Goal: Feedback & Contribution: Leave review/rating

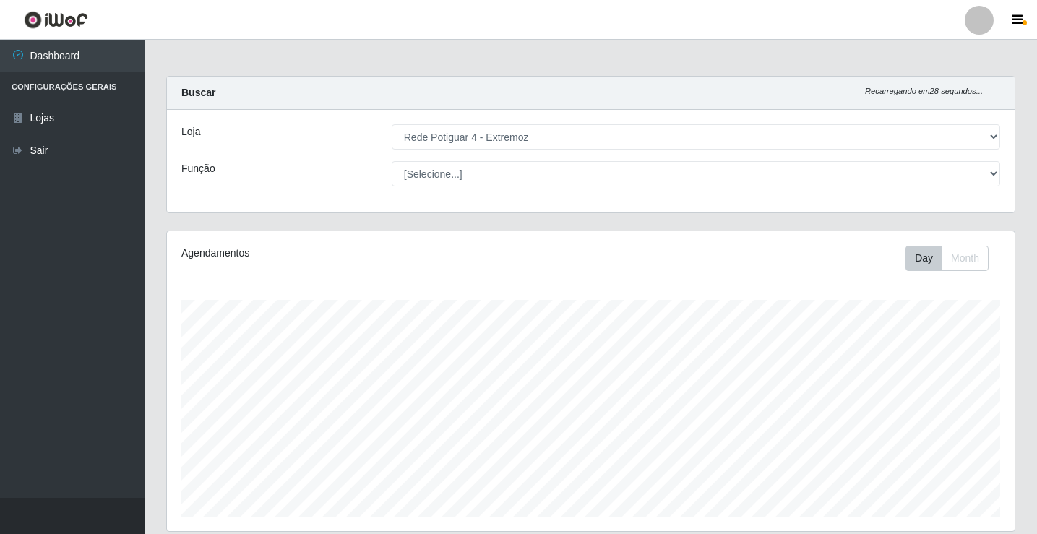
select select "78"
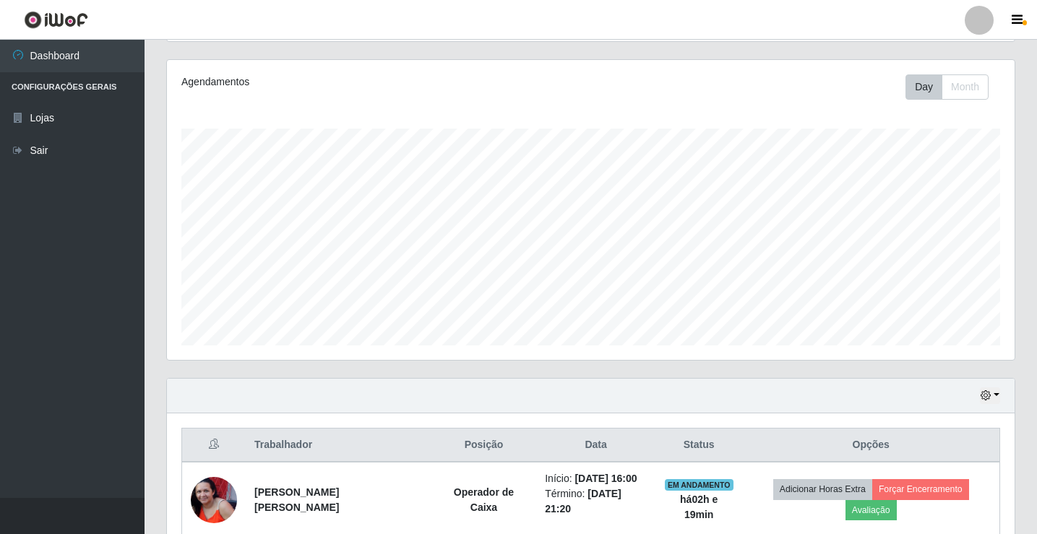
scroll to position [233, 0]
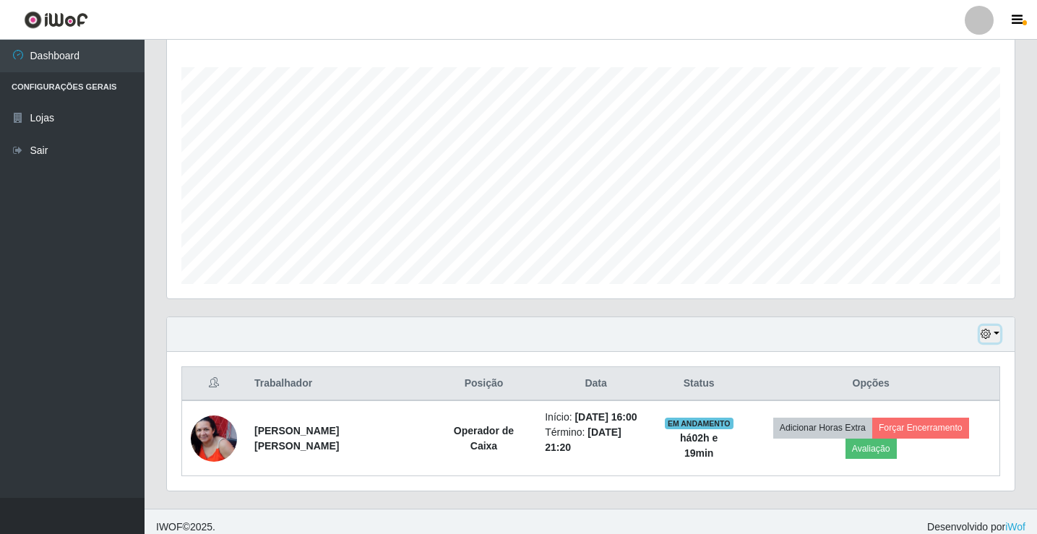
click at [996, 335] on button "button" at bounding box center [990, 334] width 20 height 17
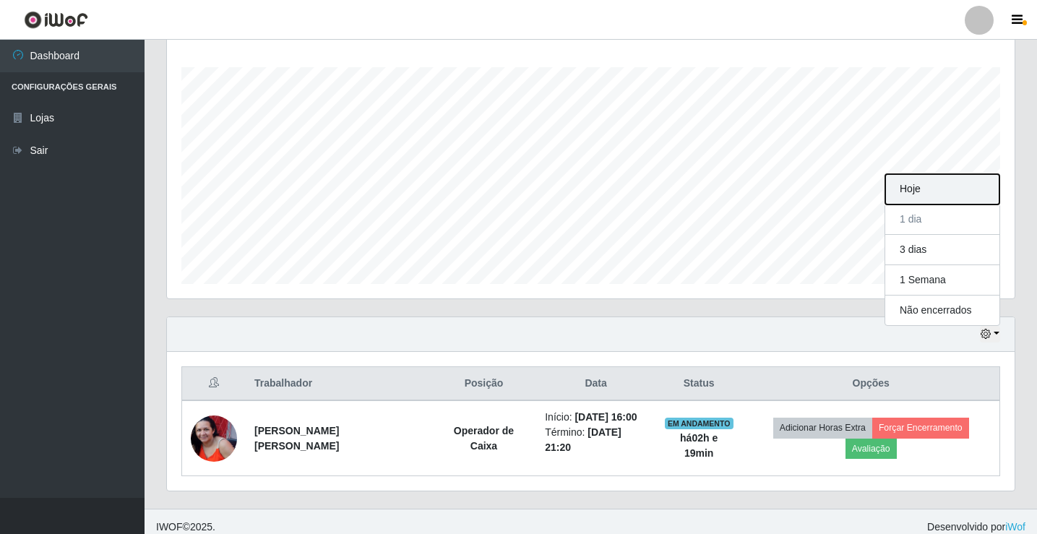
click at [901, 181] on button "Hoje" at bounding box center [942, 189] width 114 height 30
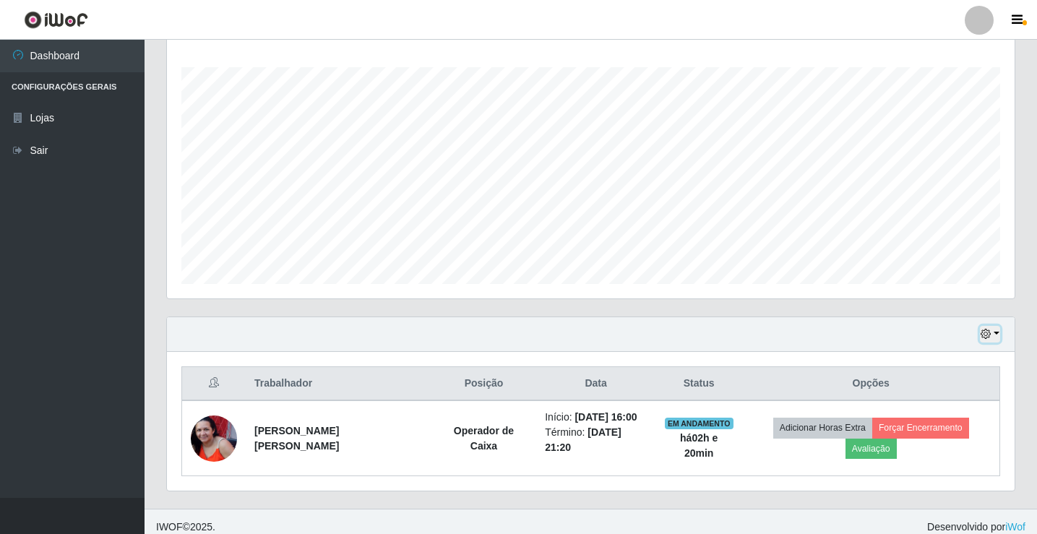
click at [994, 341] on button "button" at bounding box center [990, 334] width 20 height 17
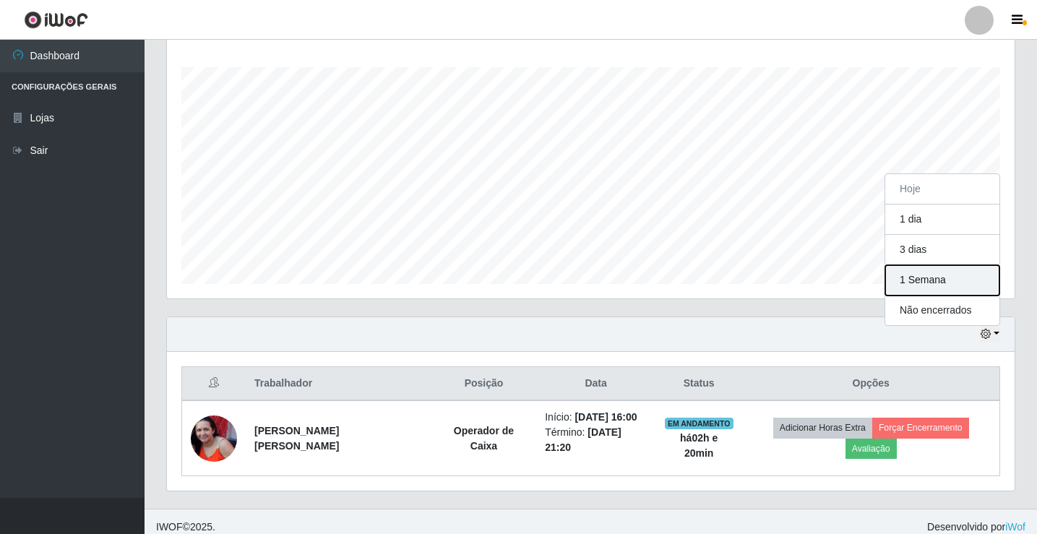
click at [961, 276] on button "1 Semana" at bounding box center [942, 280] width 114 height 30
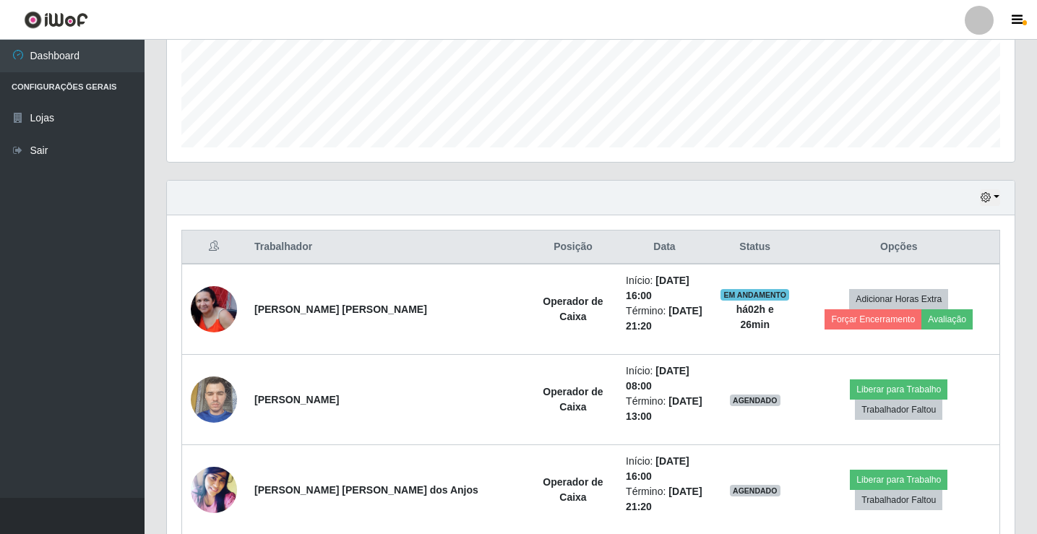
scroll to position [336, 0]
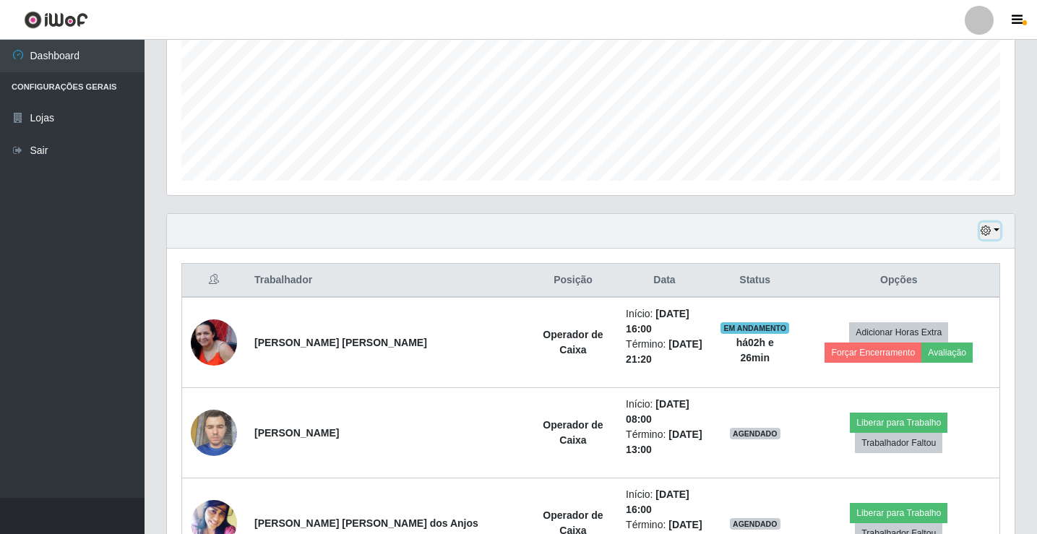
click at [982, 231] on icon "button" at bounding box center [986, 230] width 10 height 10
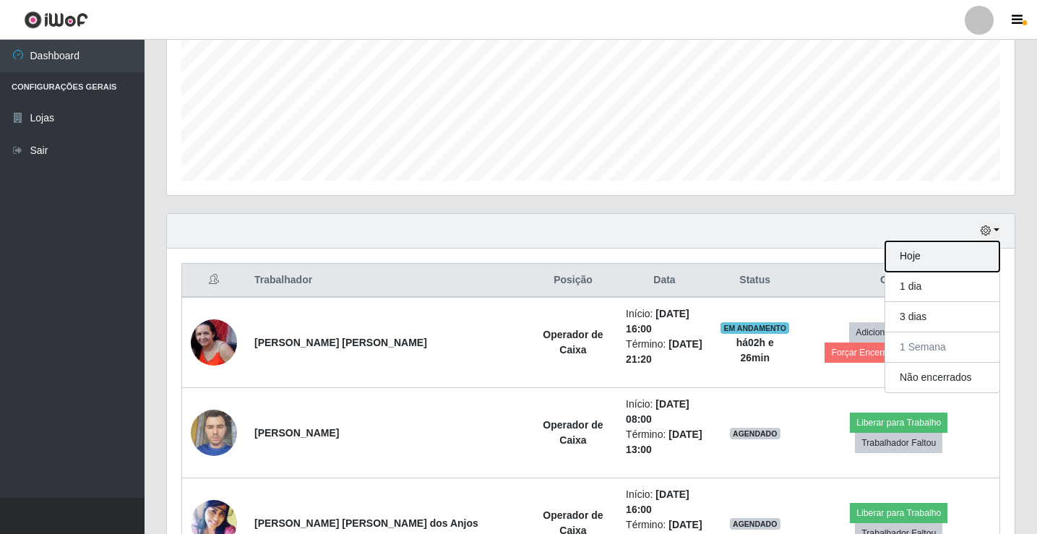
click at [942, 261] on button "Hoje" at bounding box center [942, 256] width 114 height 30
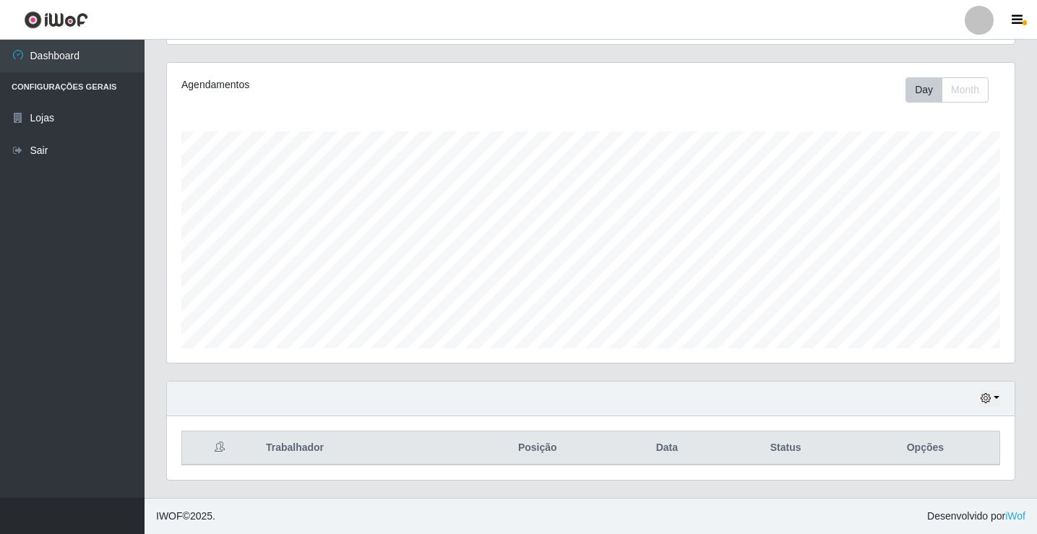
scroll to position [233, 0]
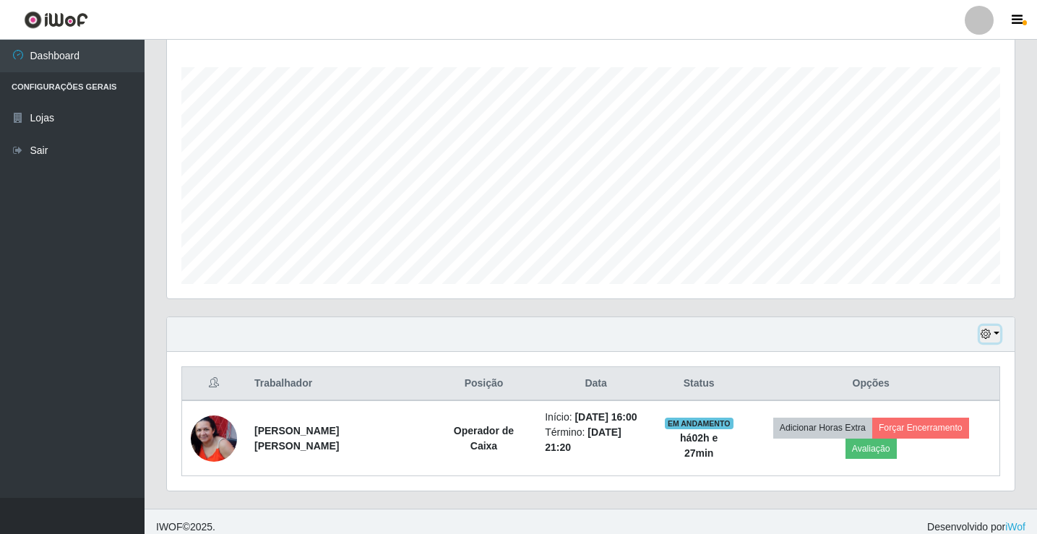
click at [998, 335] on button "button" at bounding box center [990, 334] width 20 height 17
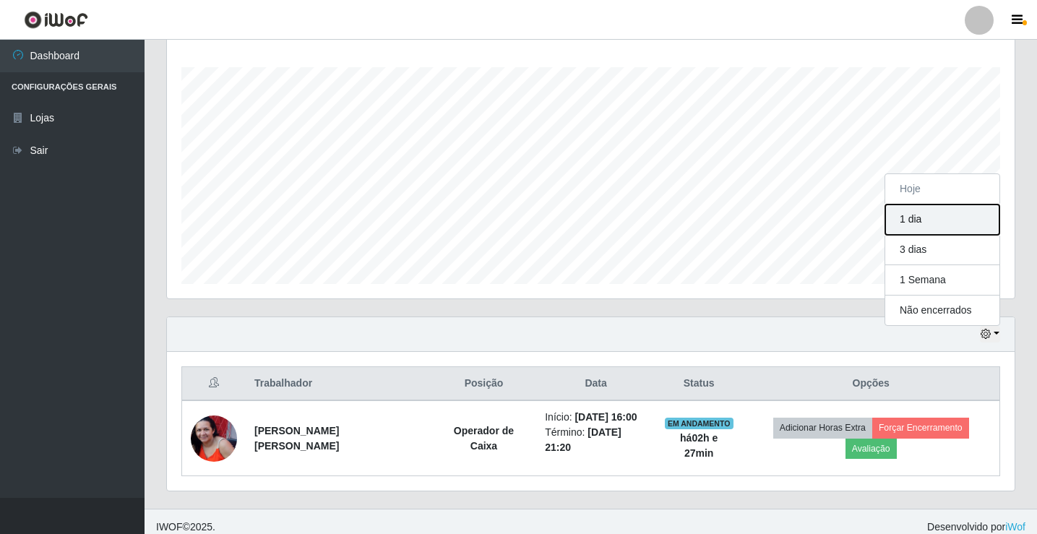
click at [915, 214] on button "1 dia" at bounding box center [942, 220] width 114 height 30
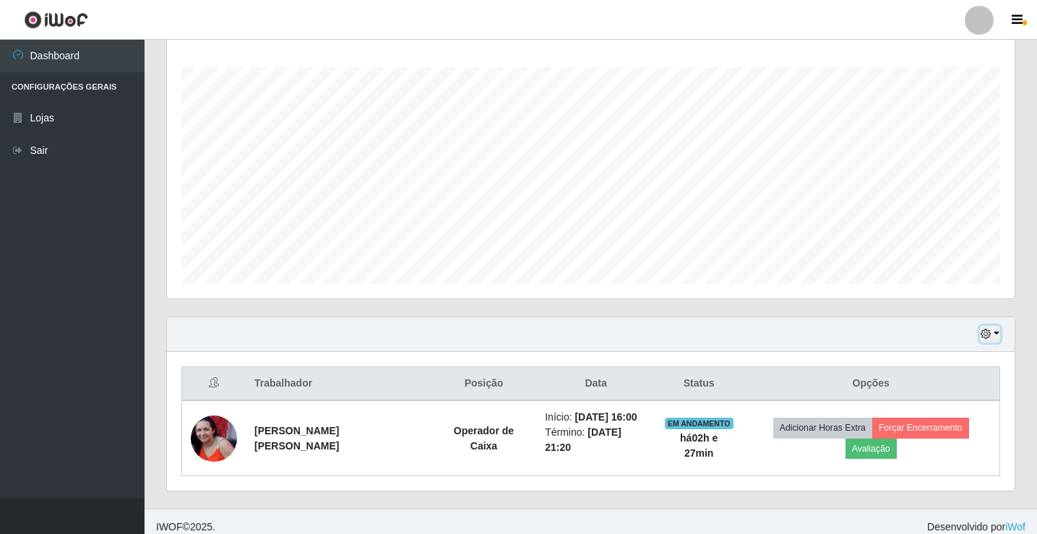
click at [989, 335] on icon "button" at bounding box center [986, 334] width 10 height 10
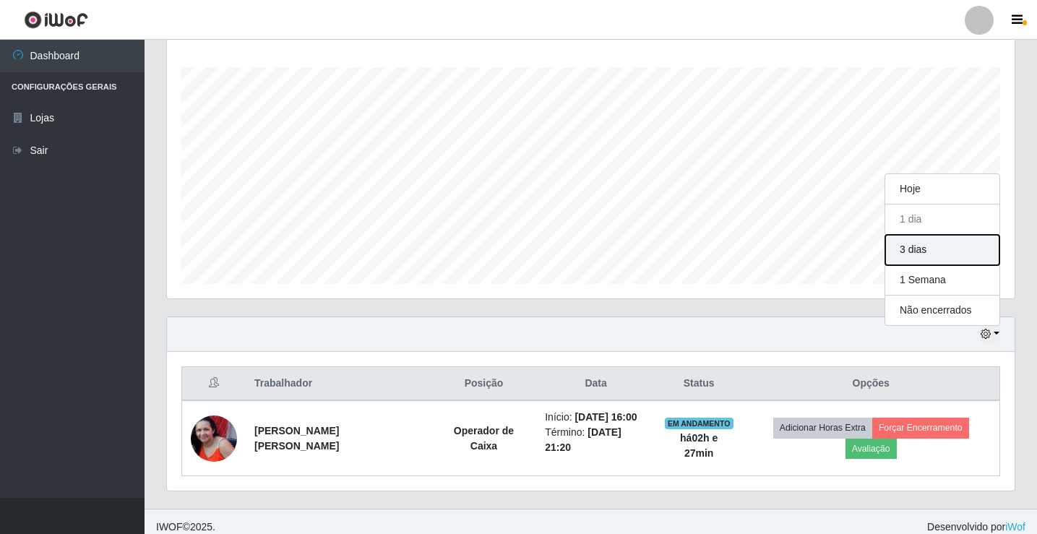
click at [906, 249] on button "3 dias" at bounding box center [942, 250] width 114 height 30
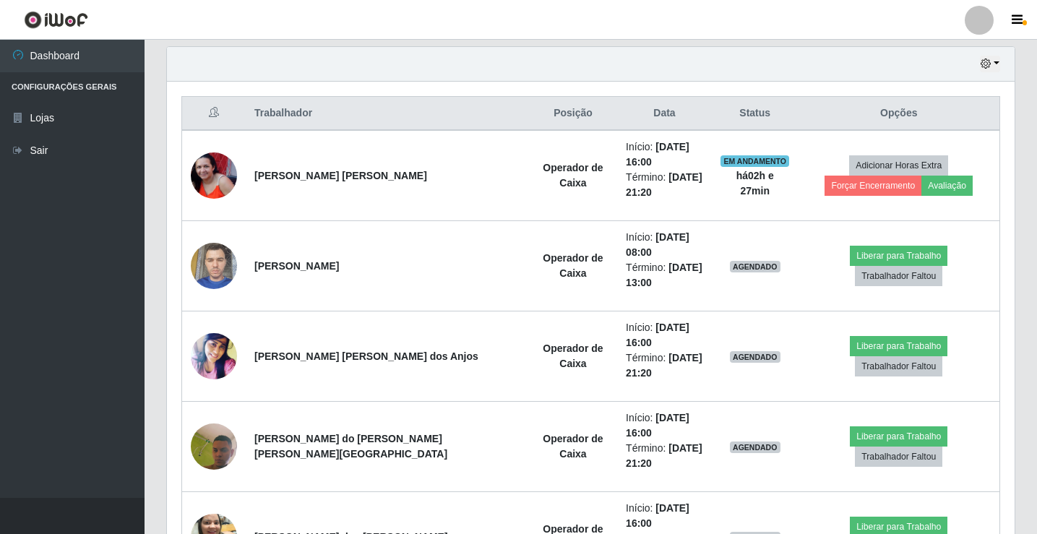
scroll to position [478, 0]
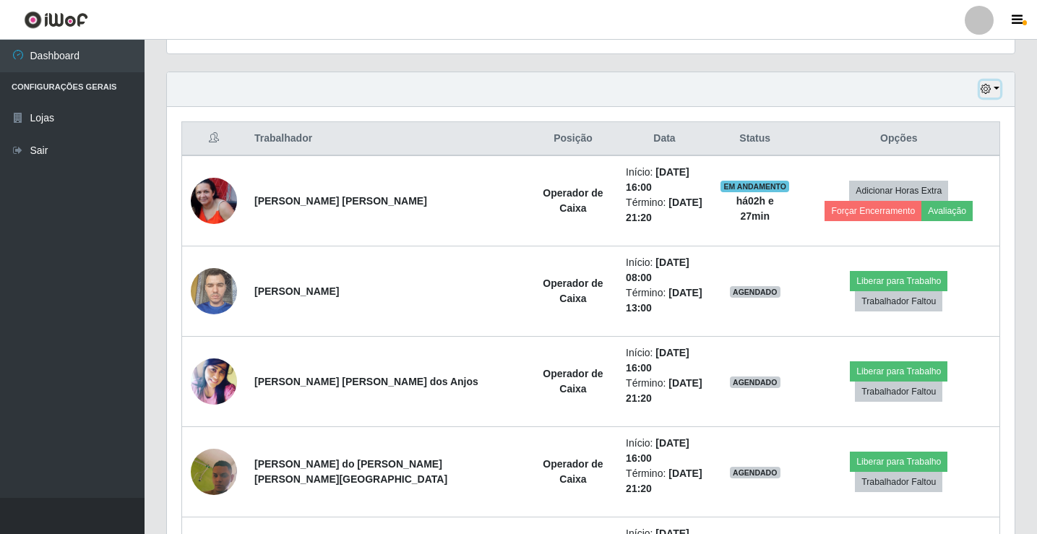
click at [995, 93] on button "button" at bounding box center [990, 89] width 20 height 17
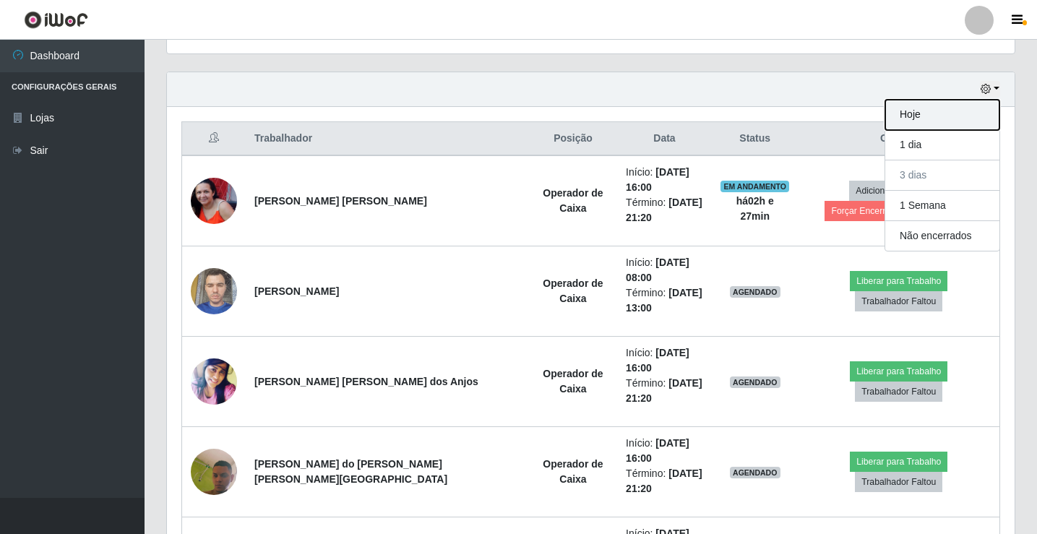
click at [973, 113] on button "Hoje" at bounding box center [942, 115] width 114 height 30
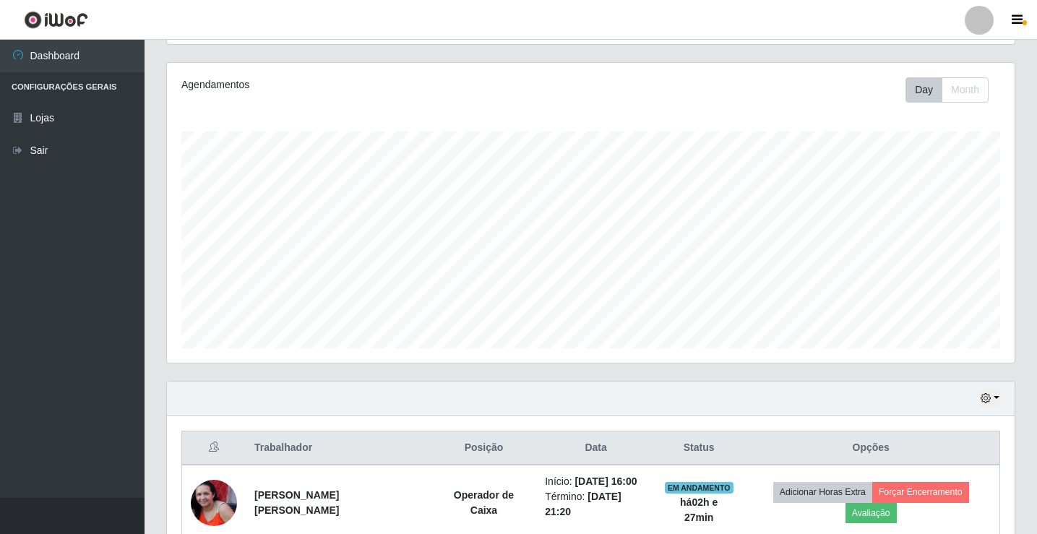
scroll to position [233, 0]
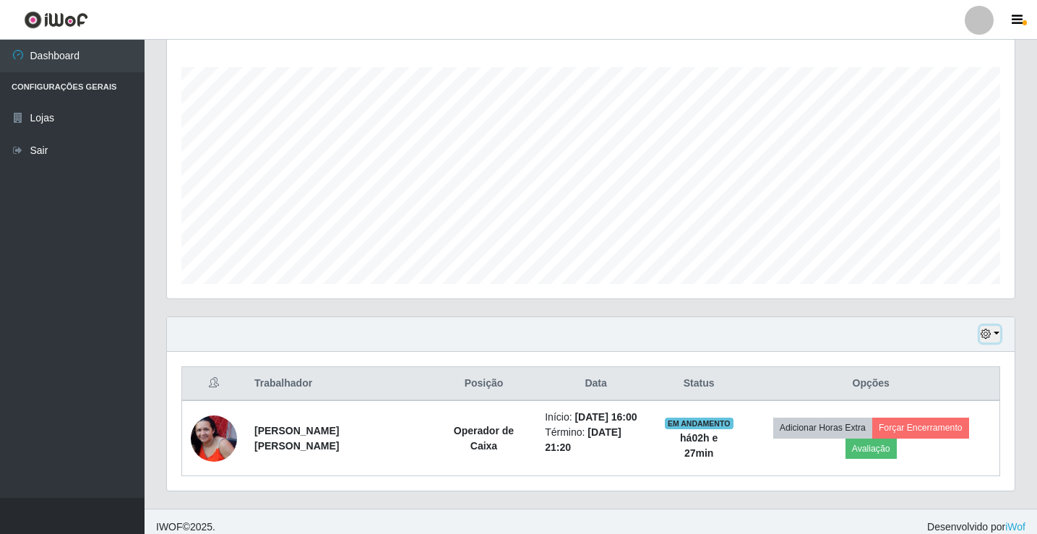
click at [994, 335] on button "button" at bounding box center [990, 334] width 20 height 17
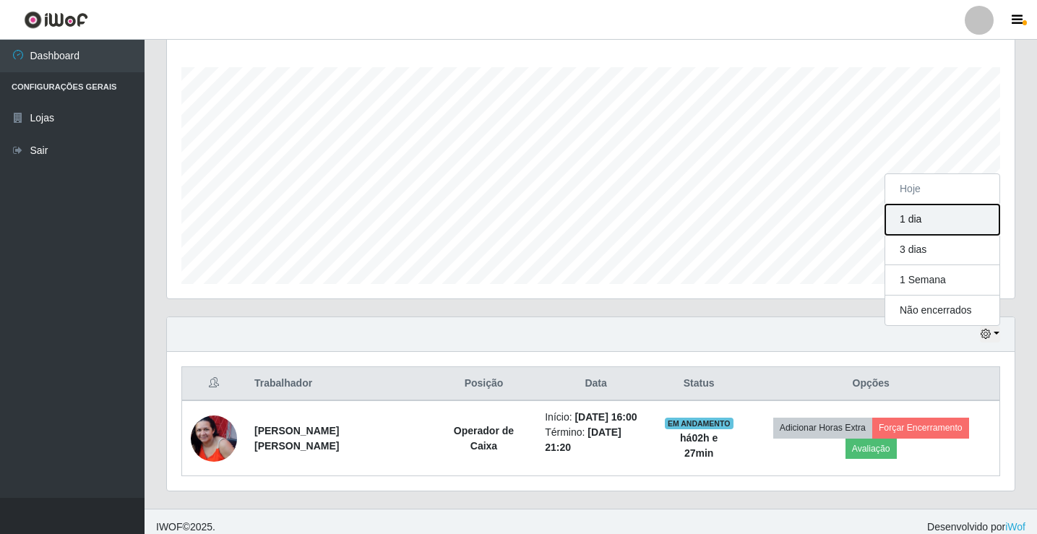
click at [927, 223] on button "1 dia" at bounding box center [942, 220] width 114 height 30
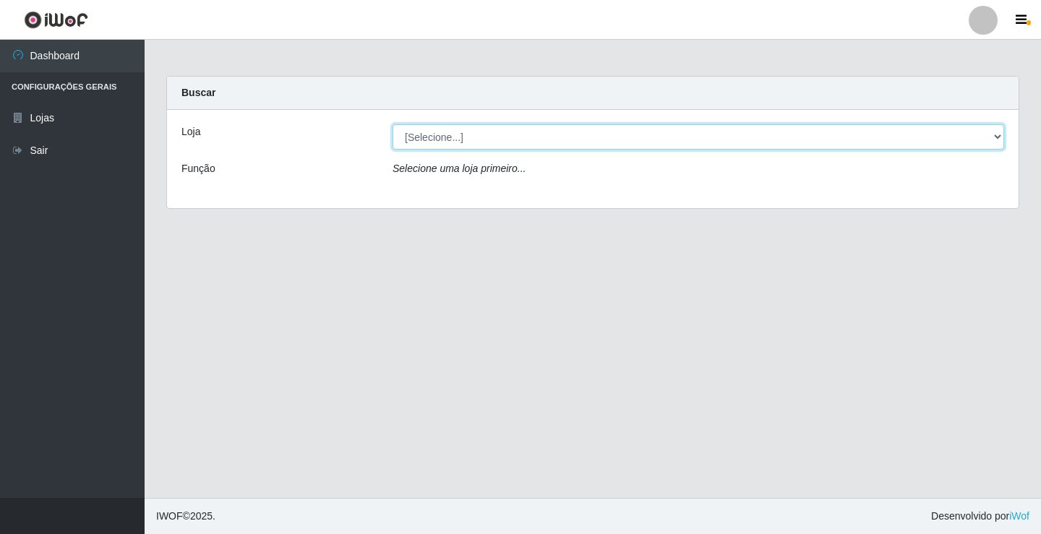
drag, startPoint x: 694, startPoint y: 136, endPoint x: 691, endPoint y: 147, distance: 11.2
click at [692, 142] on select "[Selecione...] Rede Potiguar 4 - Extremoz" at bounding box center [697, 136] width 611 height 25
select select "78"
click at [392, 124] on select "[Selecione...] Rede Potiguar 4 - Extremoz" at bounding box center [697, 136] width 611 height 25
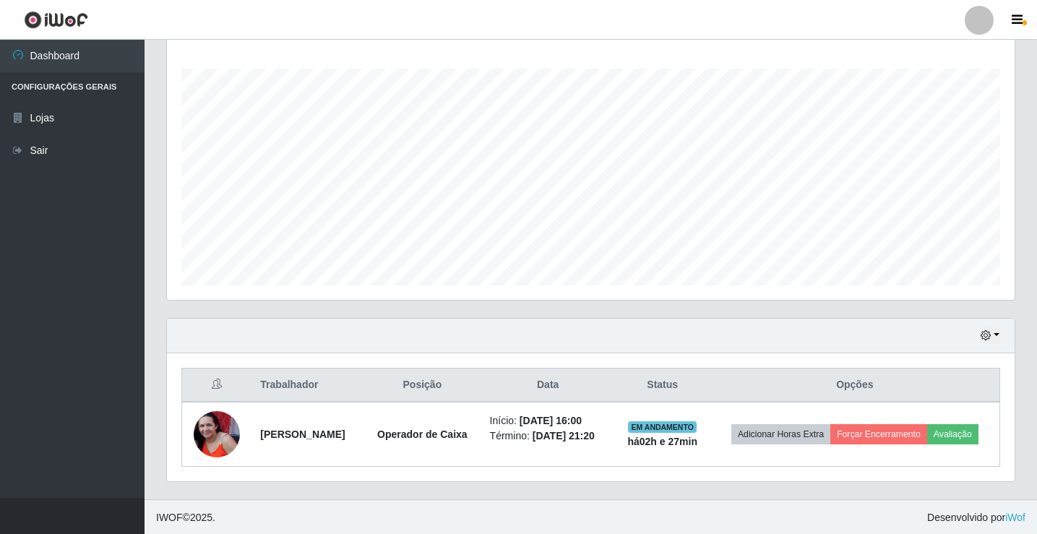
scroll to position [233, 0]
click at [988, 329] on button "button" at bounding box center [990, 334] width 20 height 17
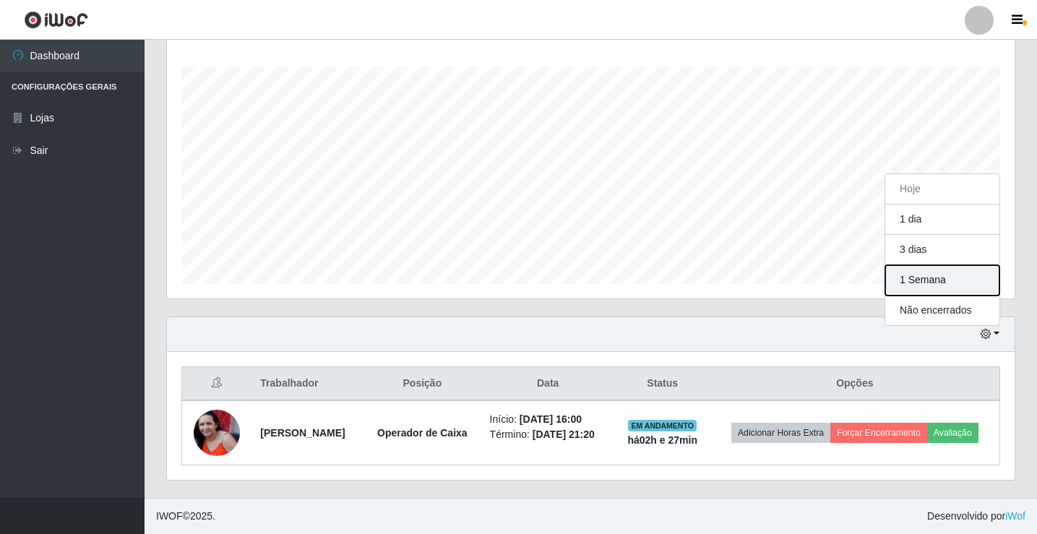
click at [940, 277] on button "1 Semana" at bounding box center [942, 280] width 114 height 30
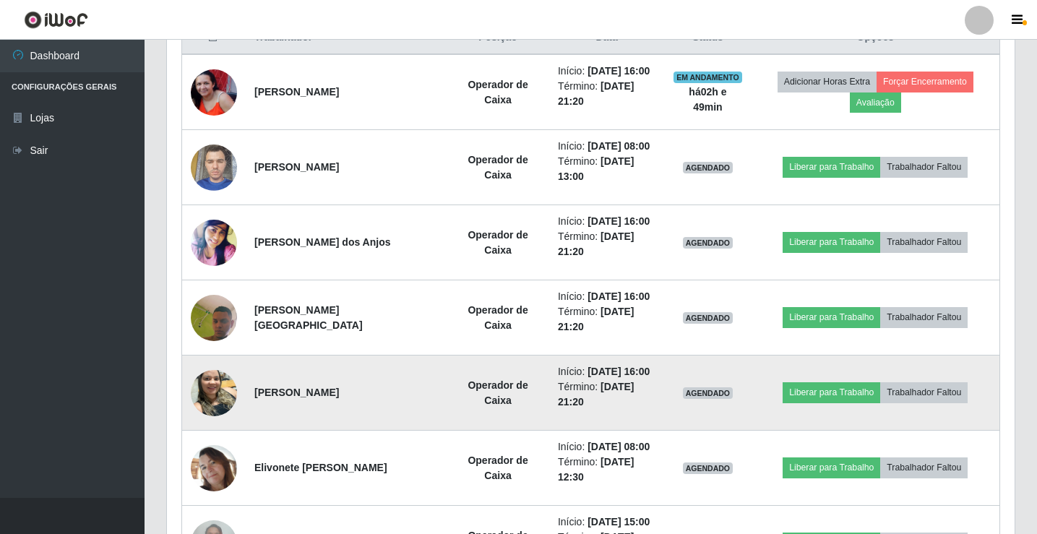
scroll to position [553, 0]
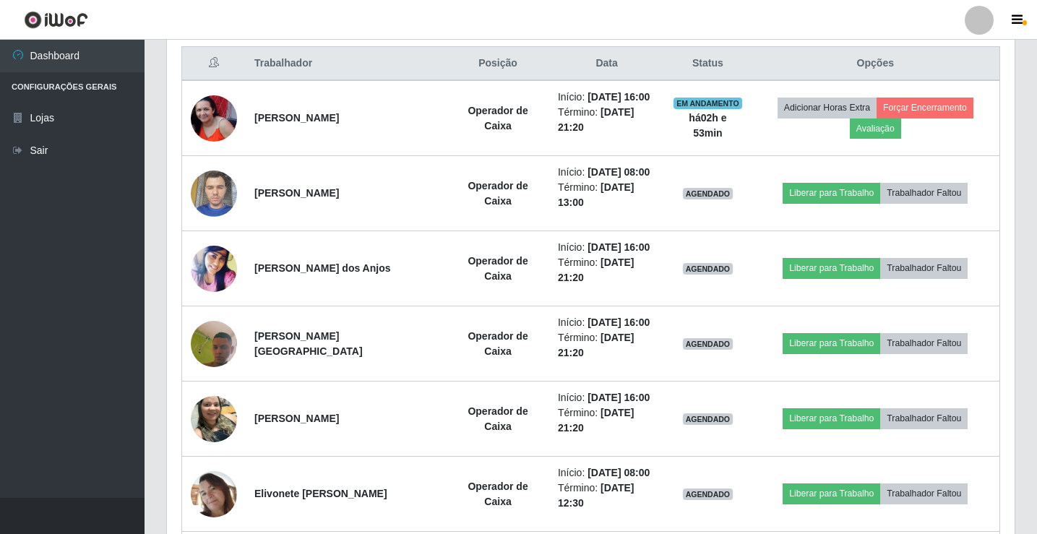
click at [170, 241] on div "Trabalhador Posição Data Status Opções [PERSON_NAME] Operador de Caixa Início: …" at bounding box center [591, 364] width 848 height 665
click at [160, 179] on div "Hoje 1 dia 3 dias 1 Semana Não encerrados Trabalhador Posição Data Status Opçõe…" at bounding box center [590, 355] width 871 height 718
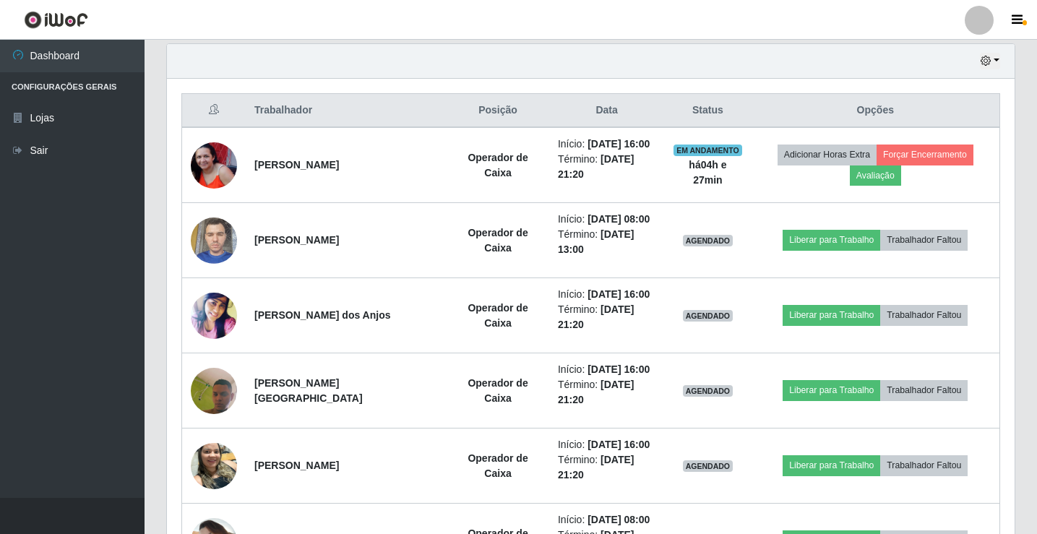
scroll to position [481, 0]
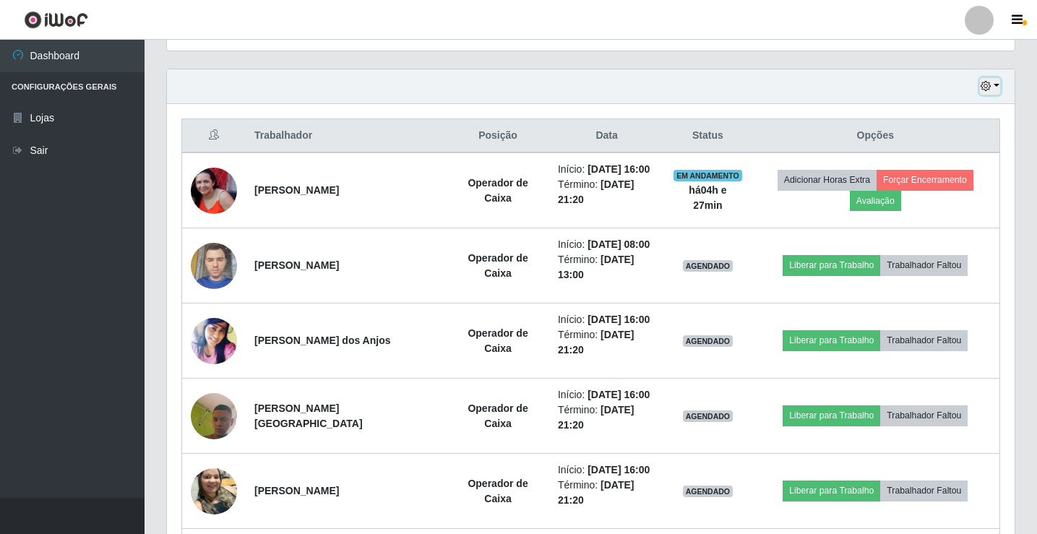
click at [987, 85] on icon "button" at bounding box center [986, 86] width 10 height 10
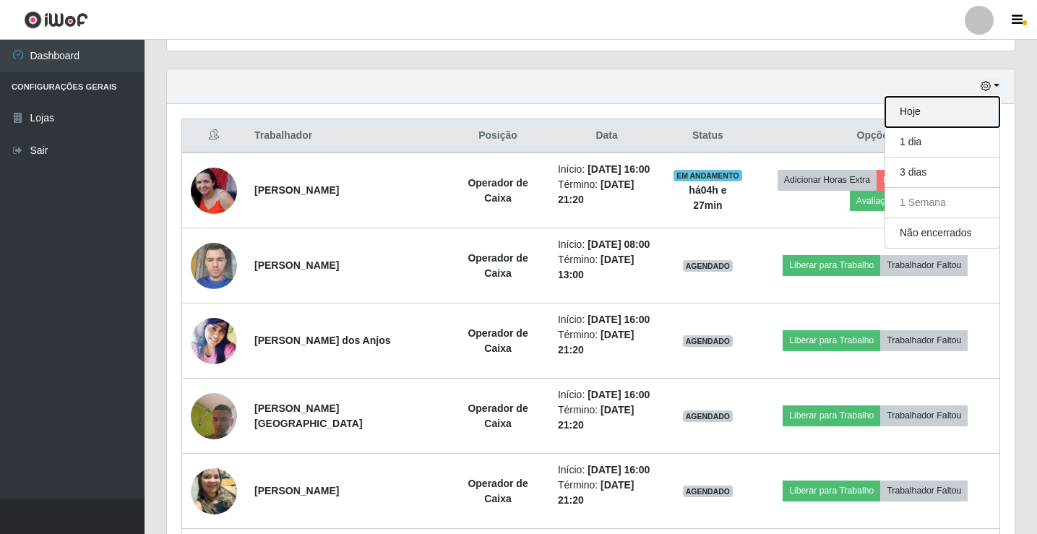
click at [978, 111] on button "Hoje" at bounding box center [942, 112] width 114 height 30
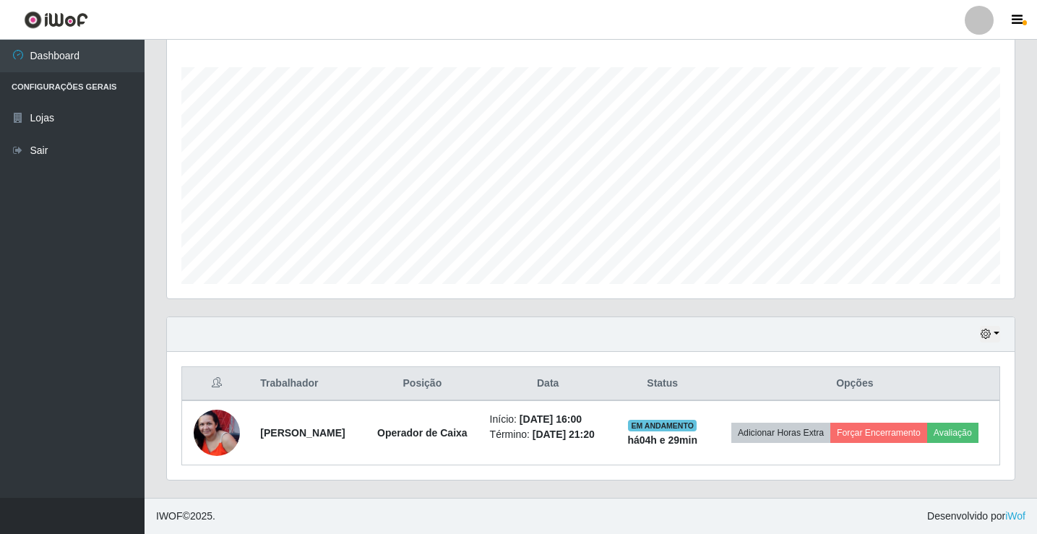
scroll to position [233, 0]
click at [989, 333] on icon "button" at bounding box center [986, 334] width 10 height 10
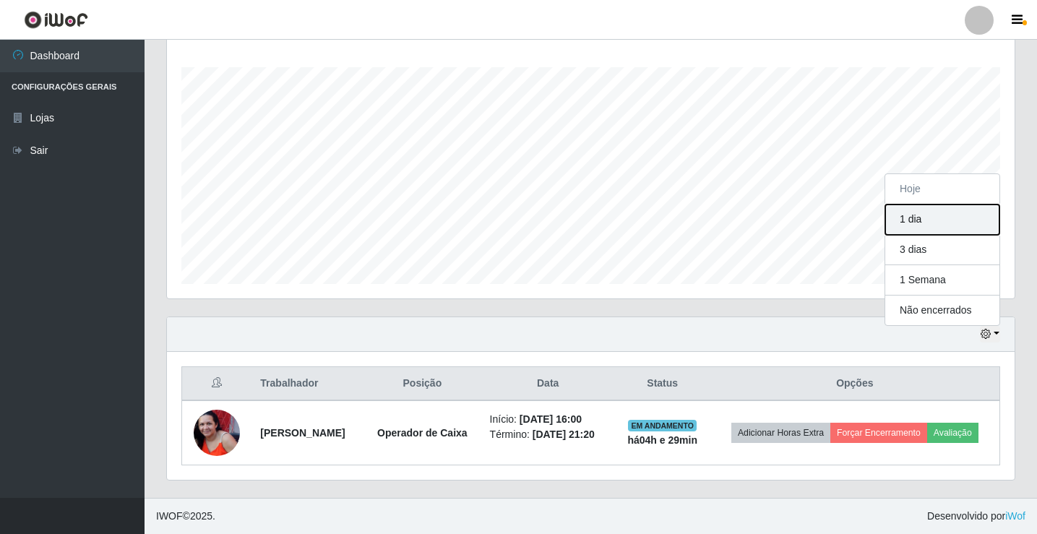
click at [907, 218] on button "1 dia" at bounding box center [942, 220] width 114 height 30
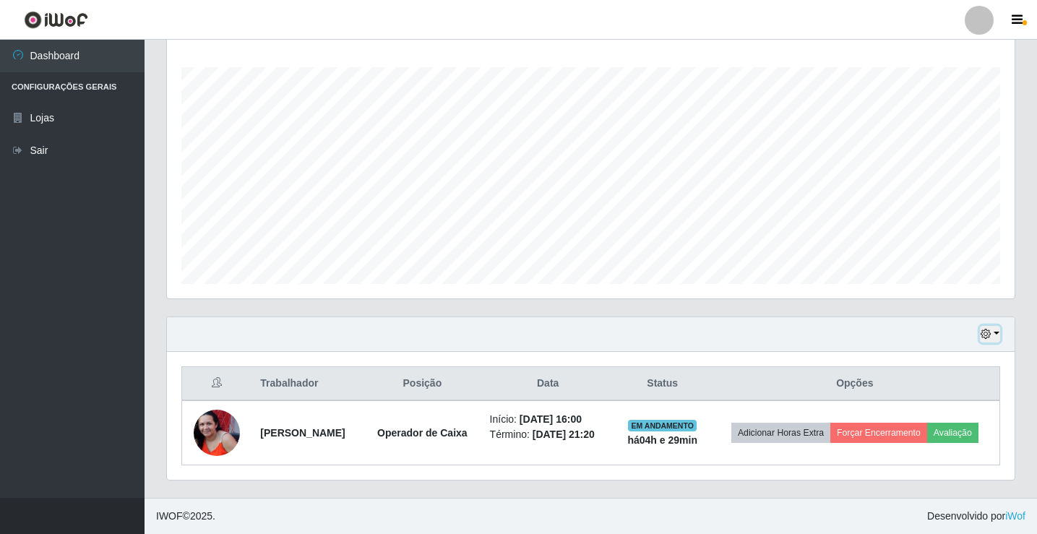
click at [999, 335] on button "button" at bounding box center [990, 334] width 20 height 17
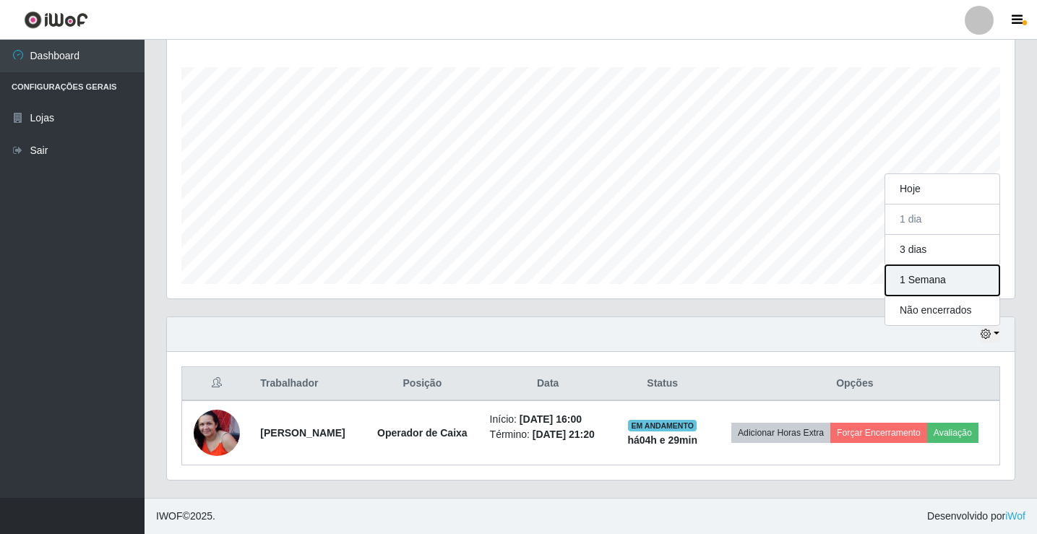
click at [949, 274] on button "1 Semana" at bounding box center [942, 280] width 114 height 30
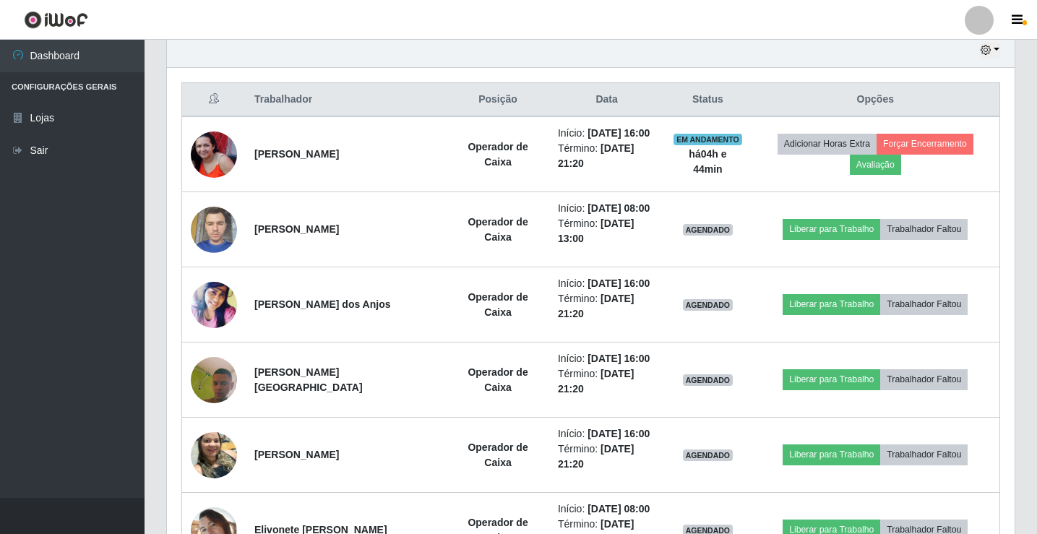
scroll to position [481, 0]
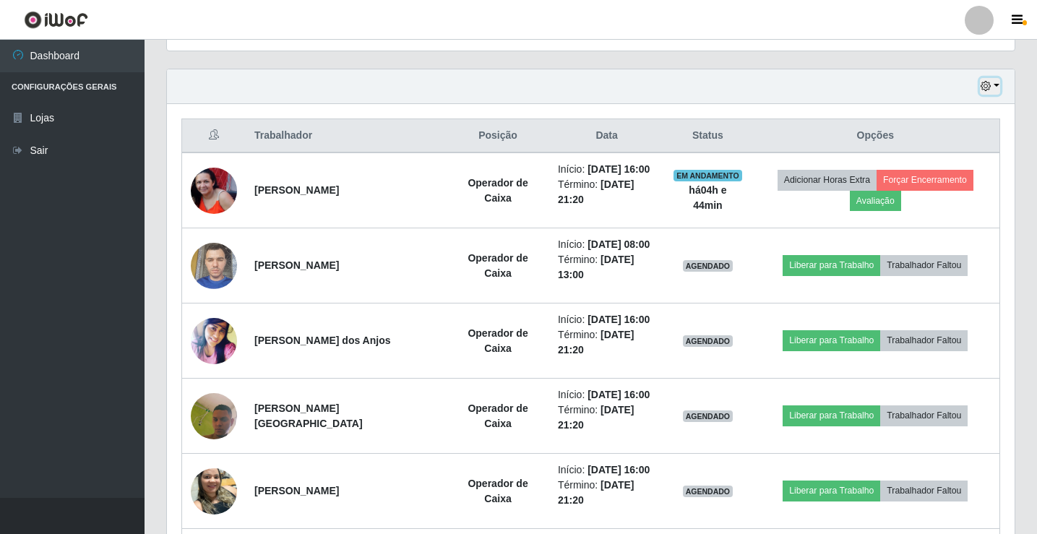
click at [985, 90] on icon "button" at bounding box center [986, 86] width 10 height 10
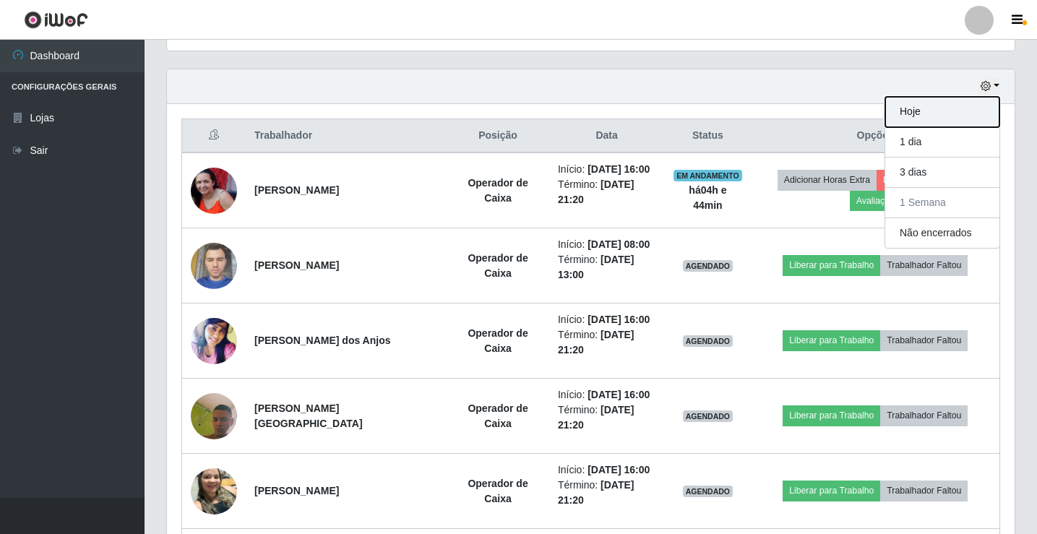
click at [986, 102] on button "Hoje" at bounding box center [942, 112] width 114 height 30
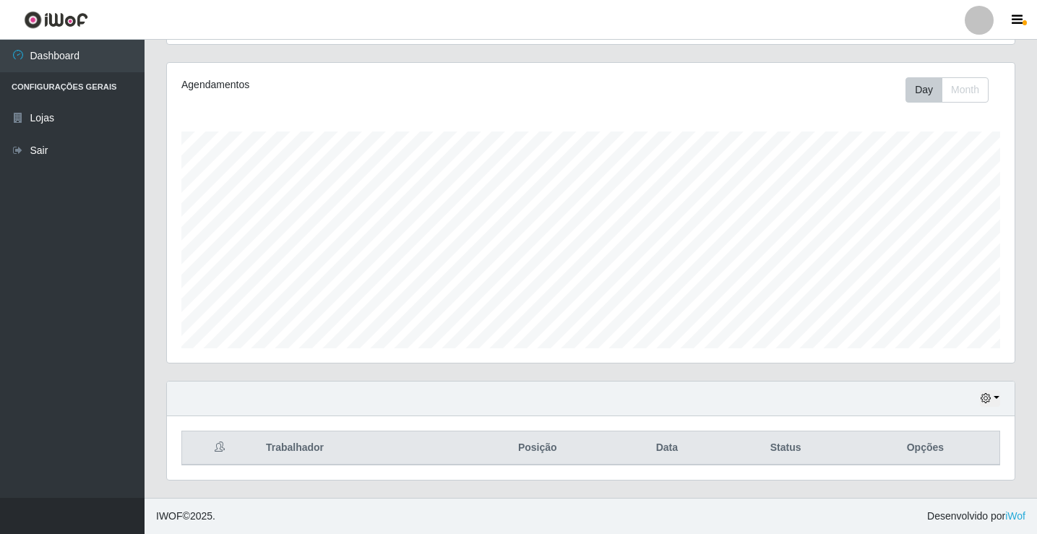
scroll to position [233, 0]
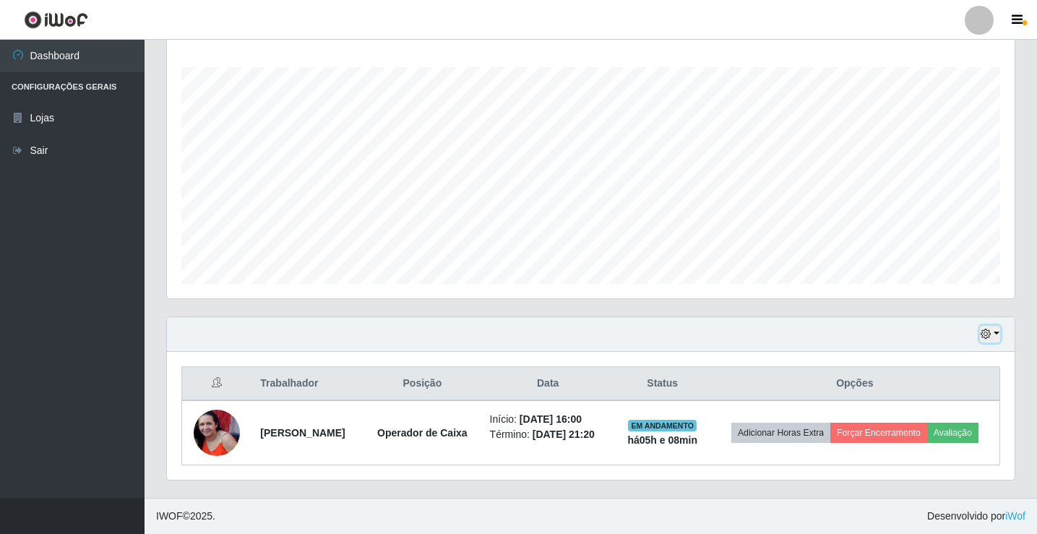
click at [992, 336] on button "button" at bounding box center [990, 334] width 20 height 17
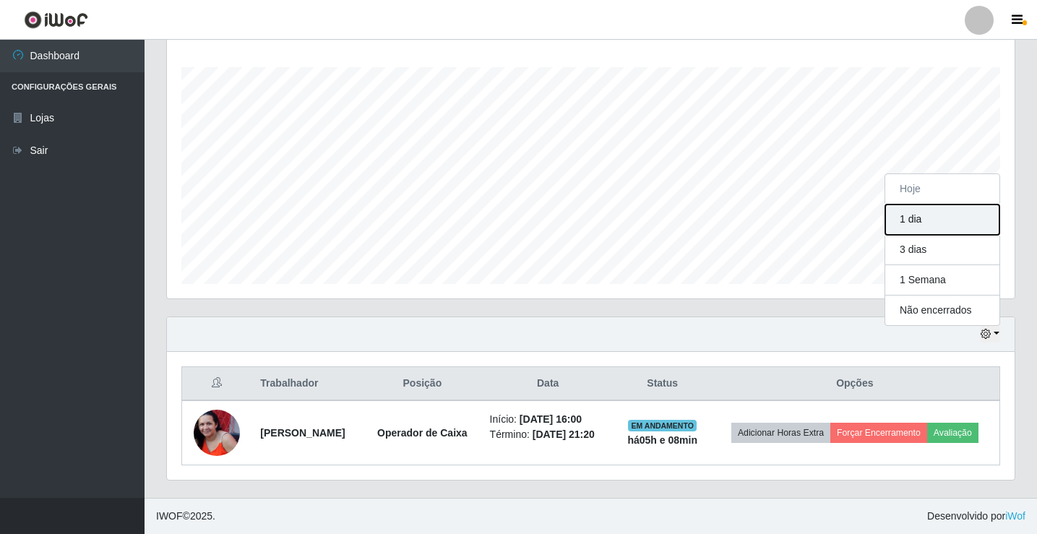
click at [929, 231] on button "1 dia" at bounding box center [942, 220] width 114 height 30
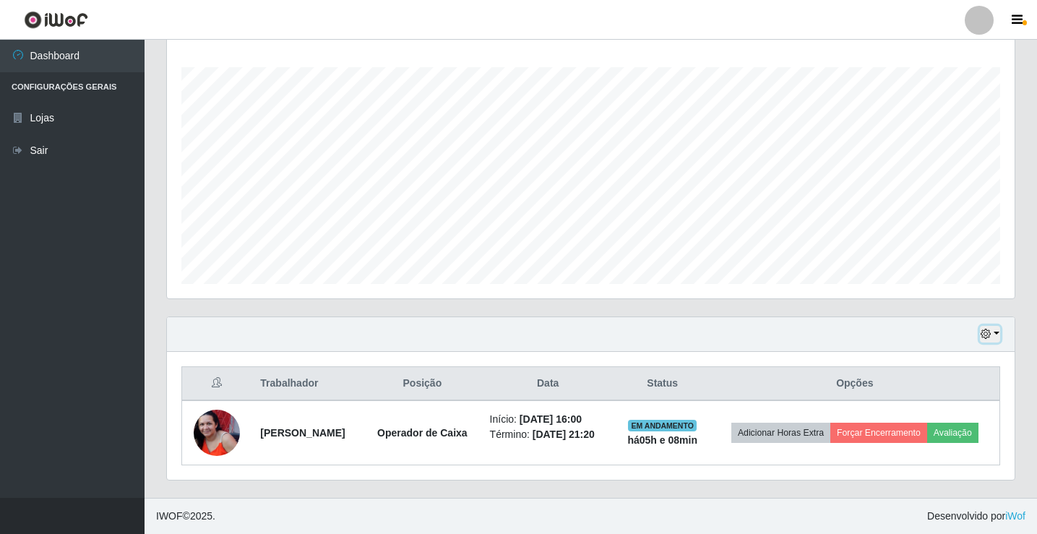
click at [994, 341] on button "button" at bounding box center [990, 334] width 20 height 17
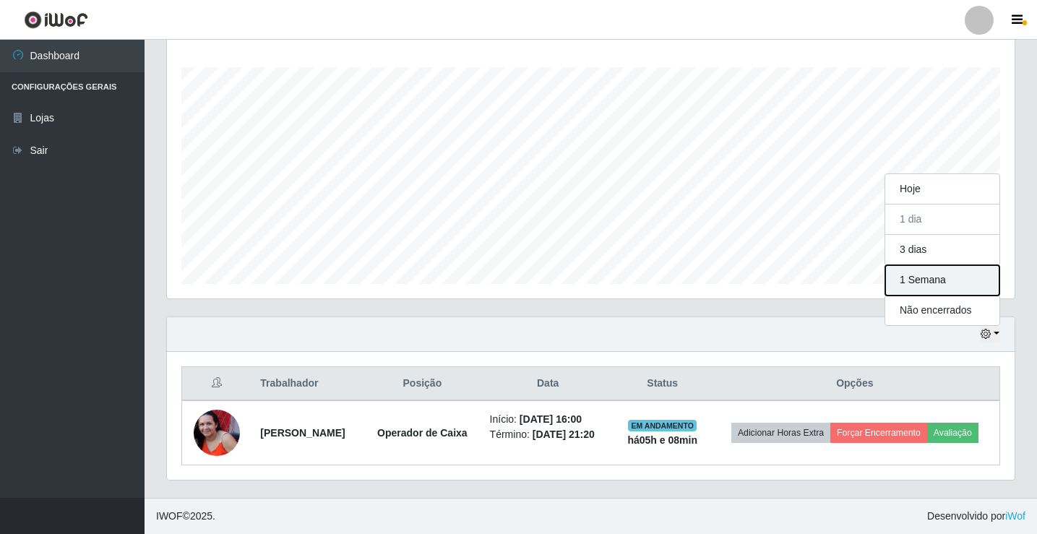
click at [960, 288] on button "1 Semana" at bounding box center [942, 280] width 114 height 30
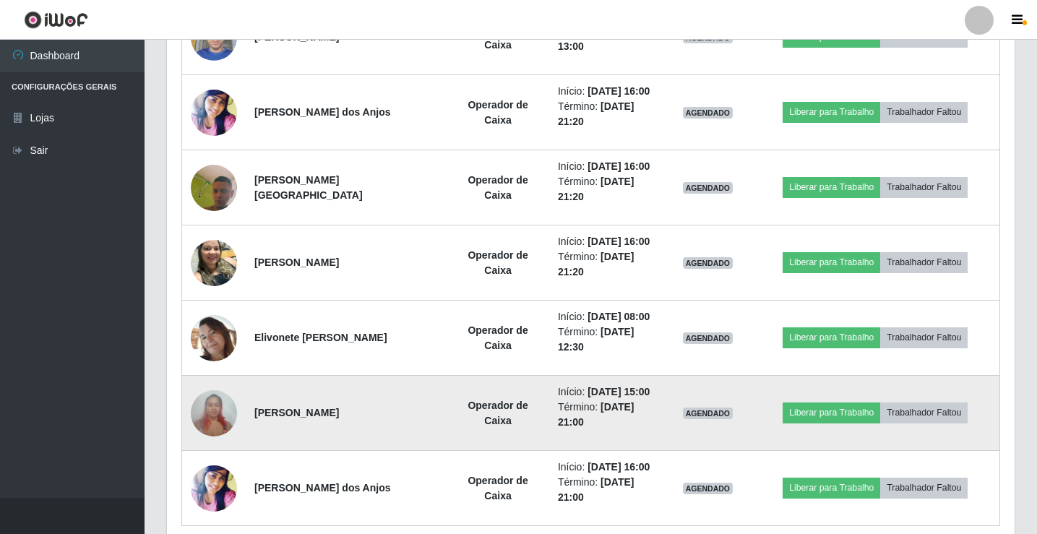
scroll to position [553, 0]
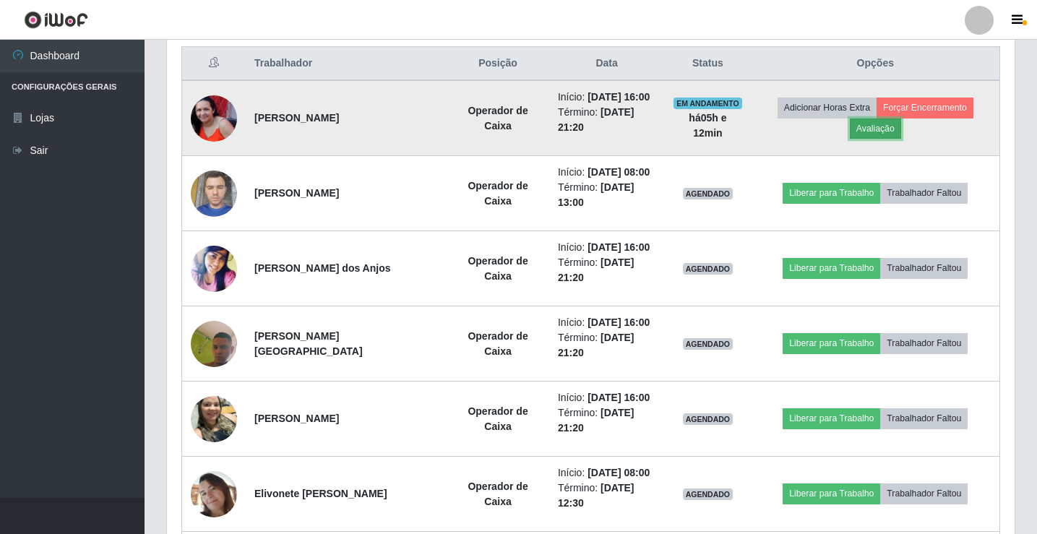
click at [867, 125] on button "Avaliação" at bounding box center [875, 129] width 51 height 20
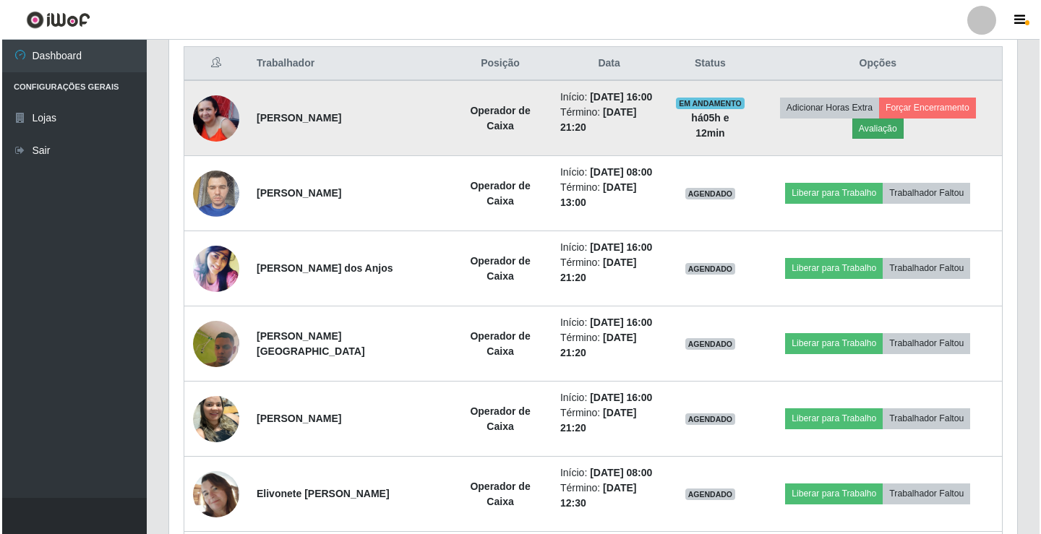
scroll to position [300, 840]
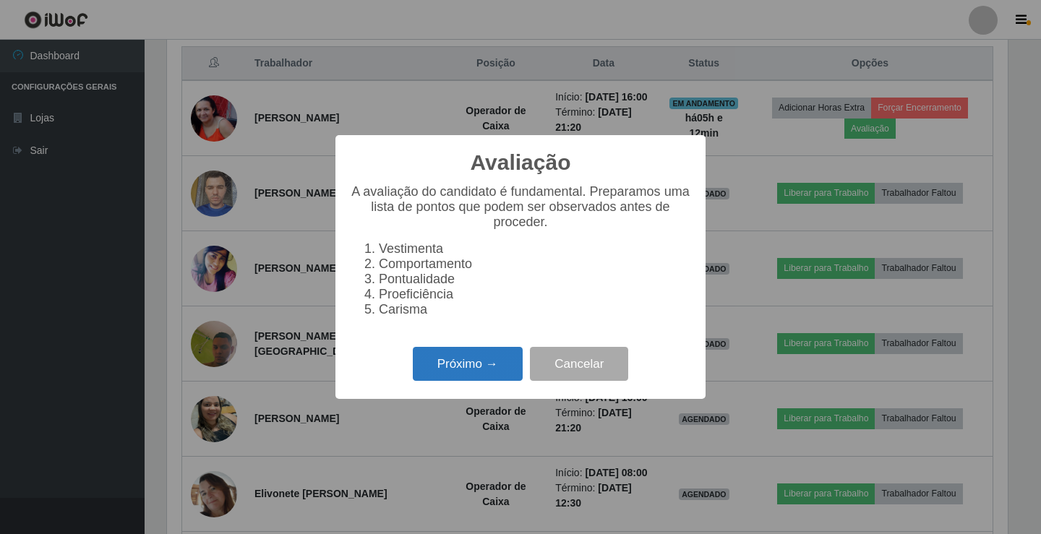
click at [474, 372] on button "Próximo →" at bounding box center [468, 364] width 110 height 34
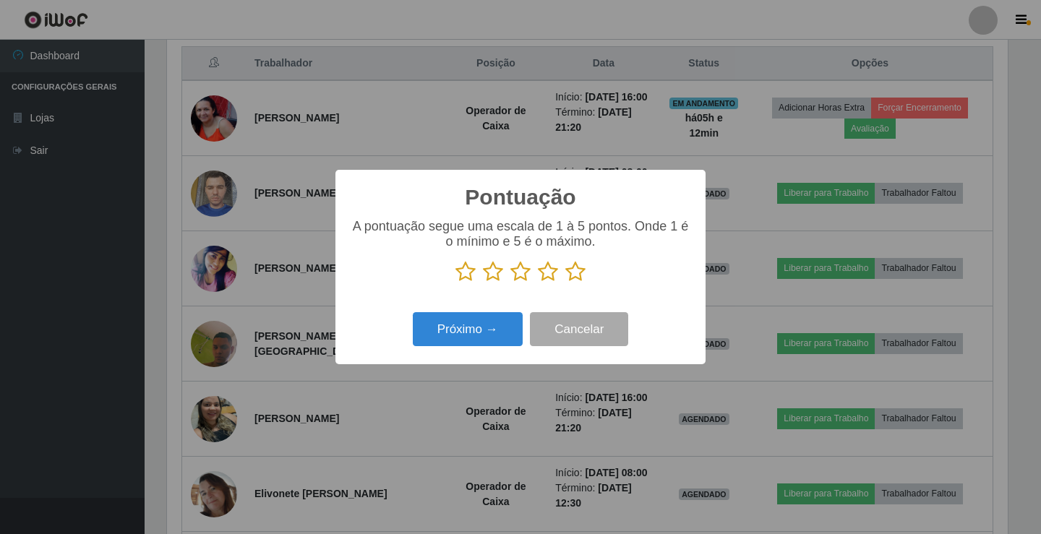
click at [575, 267] on icon at bounding box center [575, 272] width 20 height 22
click at [565, 283] on input "radio" at bounding box center [565, 283] width 0 height 0
click at [510, 330] on button "Próximo →" at bounding box center [468, 329] width 110 height 34
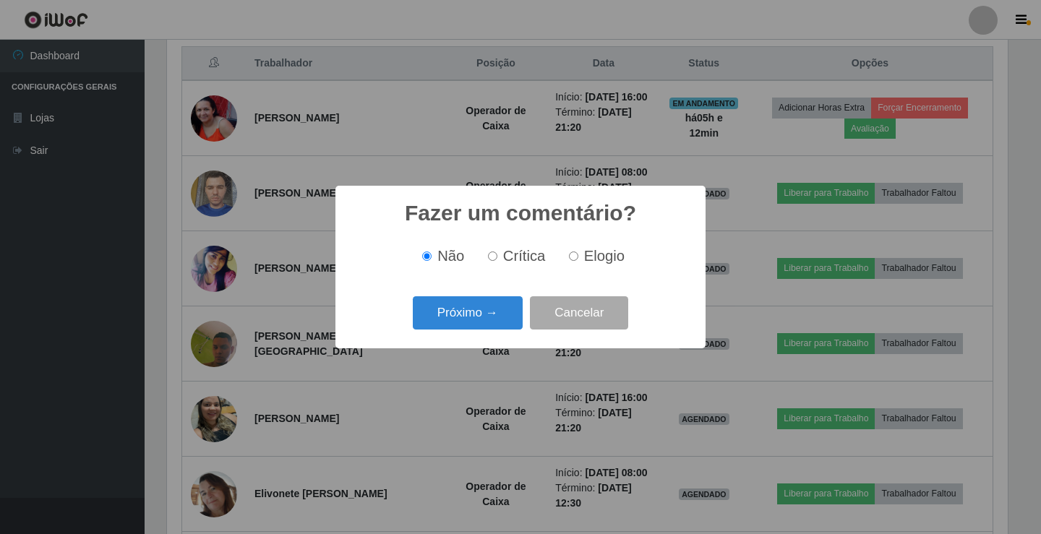
click at [569, 259] on input "Elogio" at bounding box center [573, 255] width 9 height 9
radio input "true"
click at [501, 319] on button "Próximo →" at bounding box center [468, 313] width 110 height 34
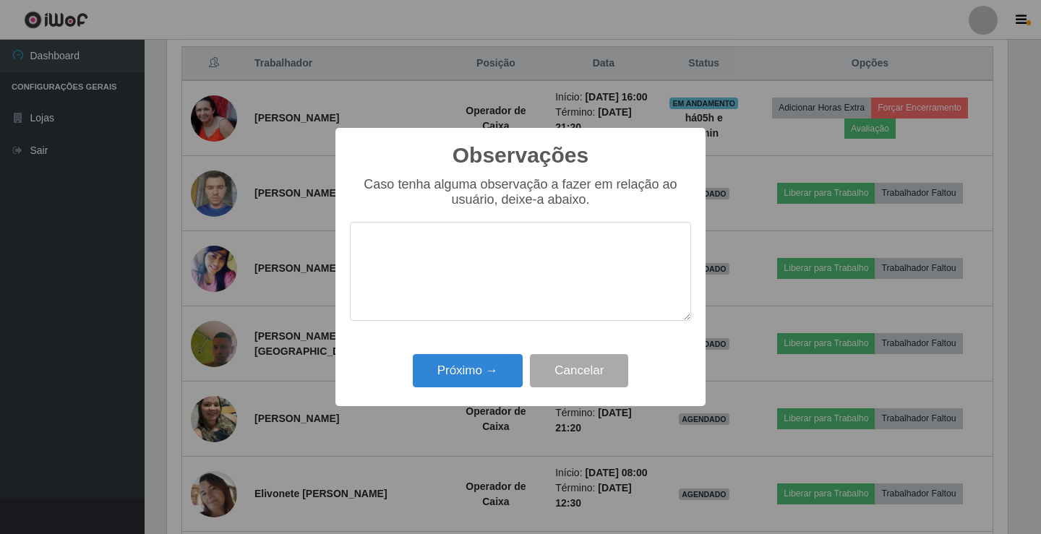
click at [505, 288] on textarea at bounding box center [520, 271] width 341 height 99
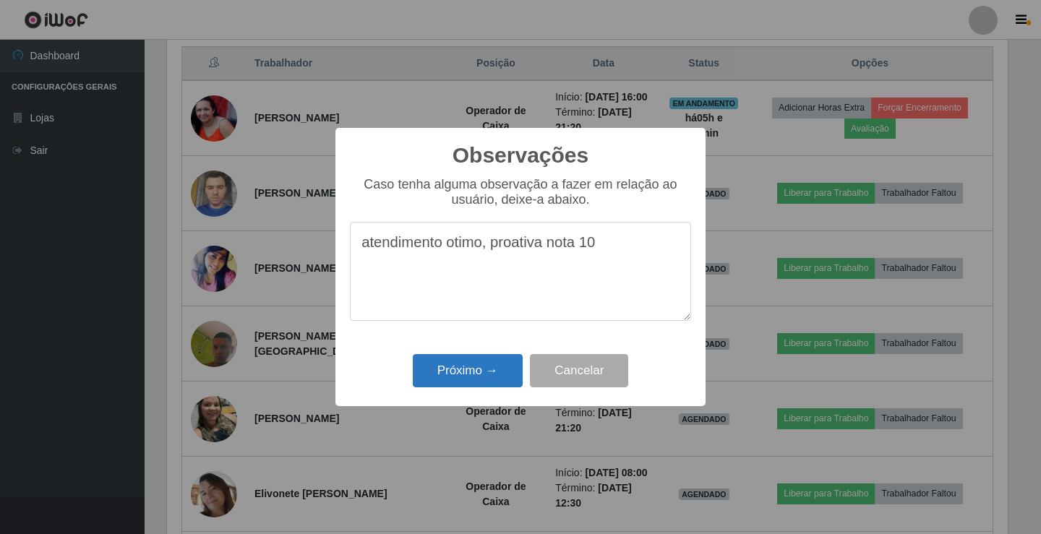
type textarea "atendimento otimo, proativa nota 10"
click at [469, 379] on button "Próximo →" at bounding box center [468, 371] width 110 height 34
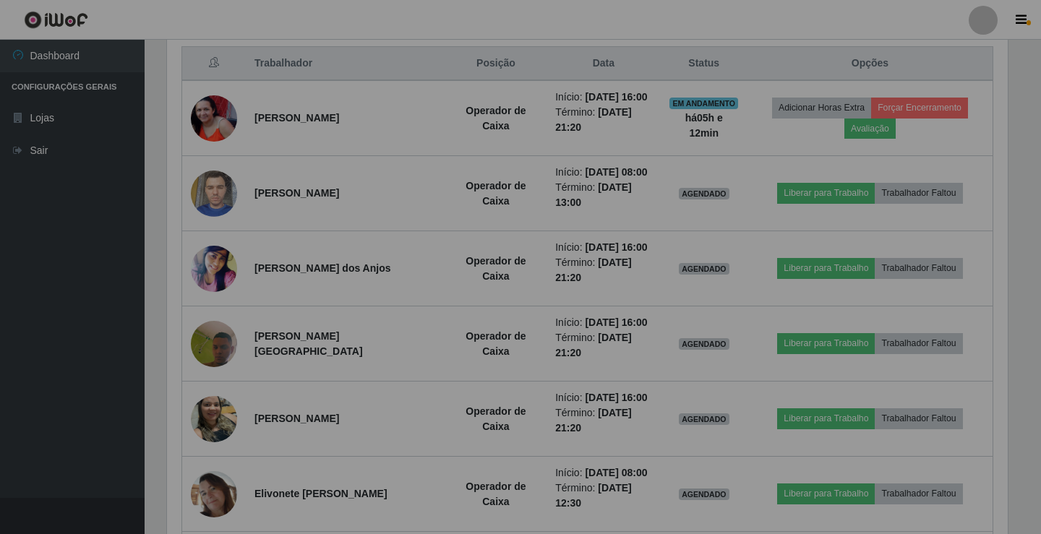
scroll to position [300, 848]
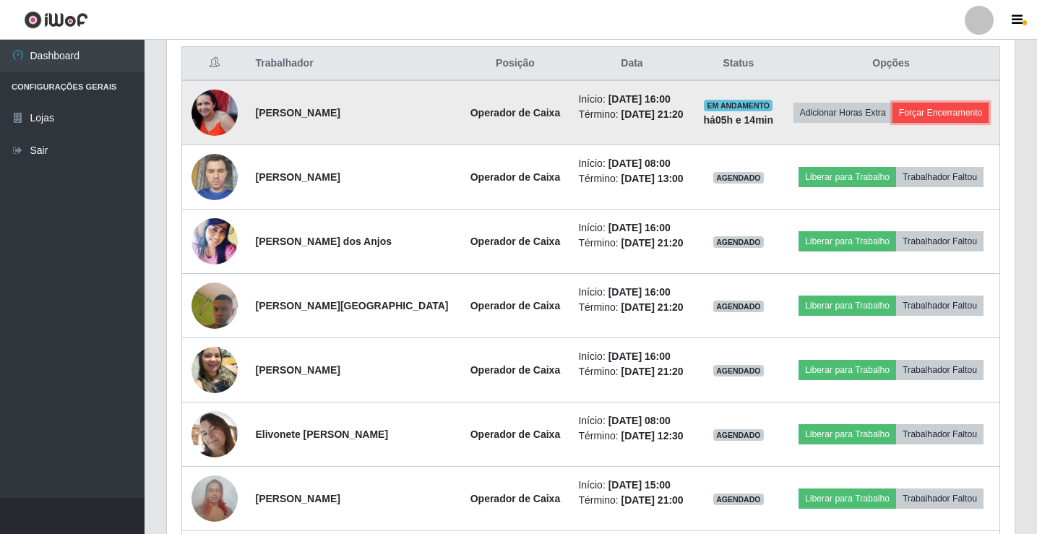
click at [905, 120] on button "Forçar Encerramento" at bounding box center [941, 113] width 97 height 20
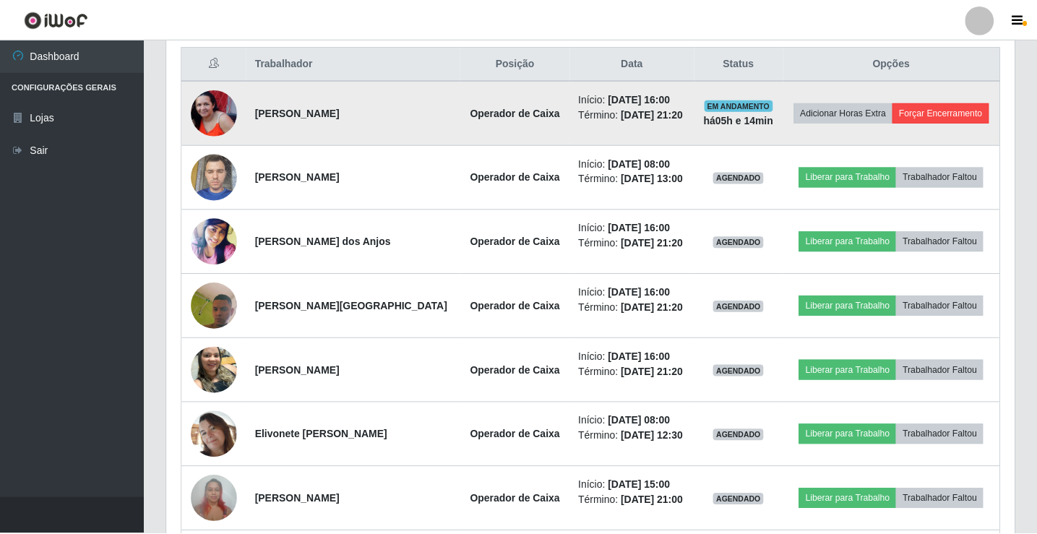
scroll to position [300, 840]
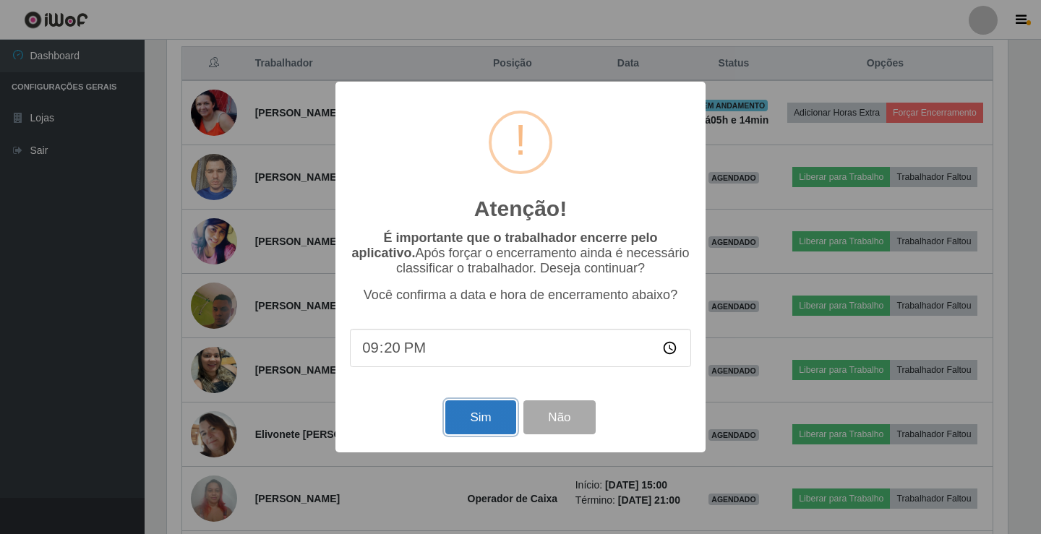
click at [465, 424] on button "Sim" at bounding box center [480, 417] width 70 height 34
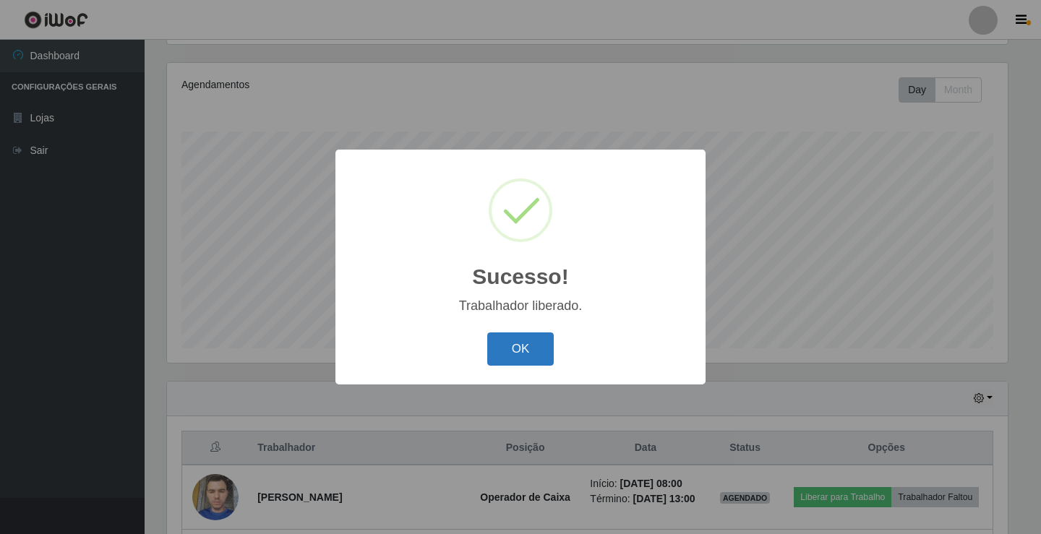
click at [517, 351] on button "OK" at bounding box center [520, 349] width 67 height 34
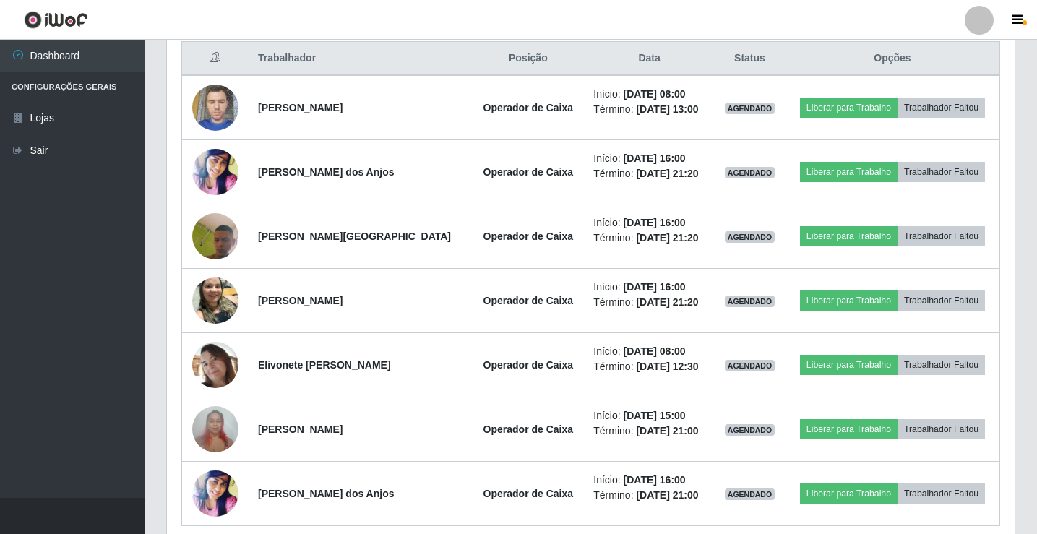
scroll to position [402, 0]
